Goal: Entertainment & Leisure: Consume media (video, audio)

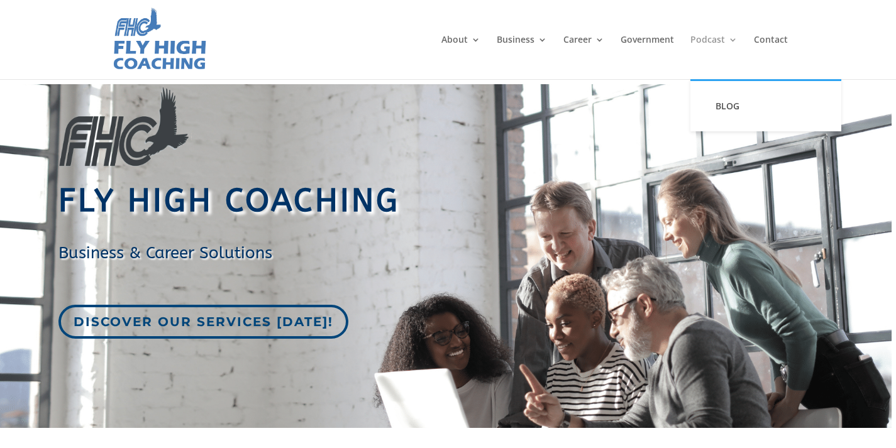
click at [711, 42] on link "Podcast" at bounding box center [713, 57] width 47 height 44
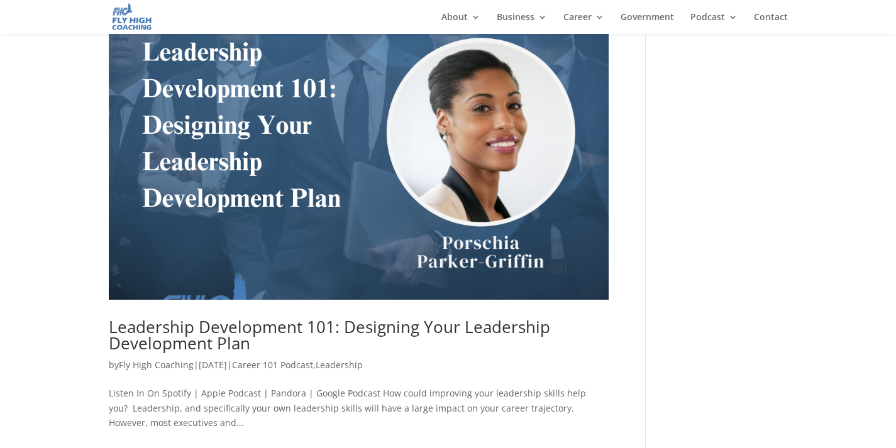
scroll to position [2444, 0]
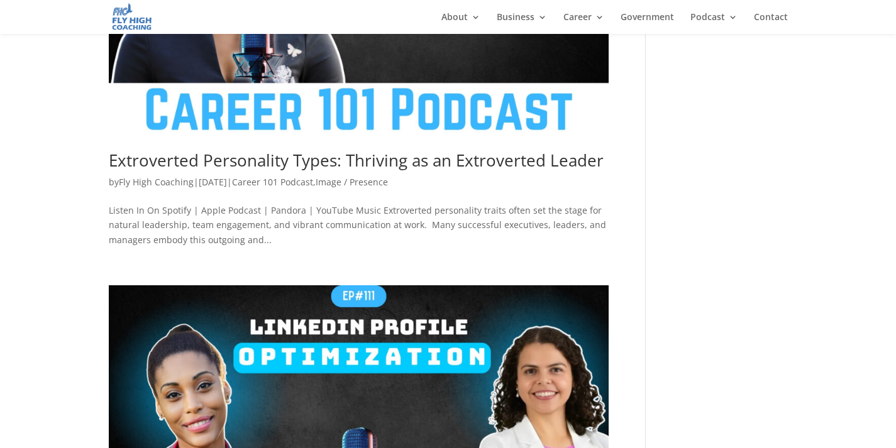
scroll to position [111, 0]
